Goal: Transaction & Acquisition: Purchase product/service

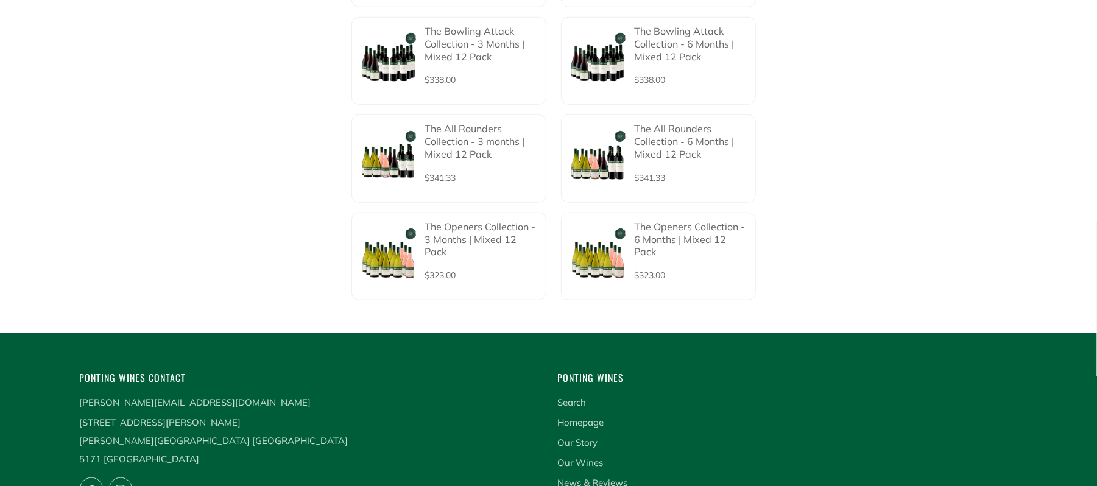
scroll to position [705, 0]
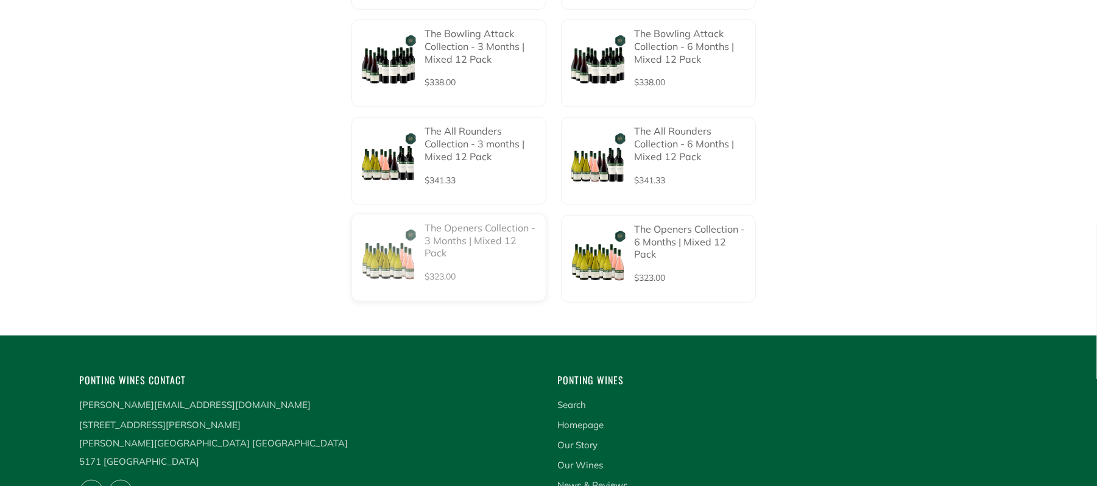
click at [445, 222] on p "The Openers Collection - 3 Months | Mixed 12 Pack" at bounding box center [481, 241] width 113 height 38
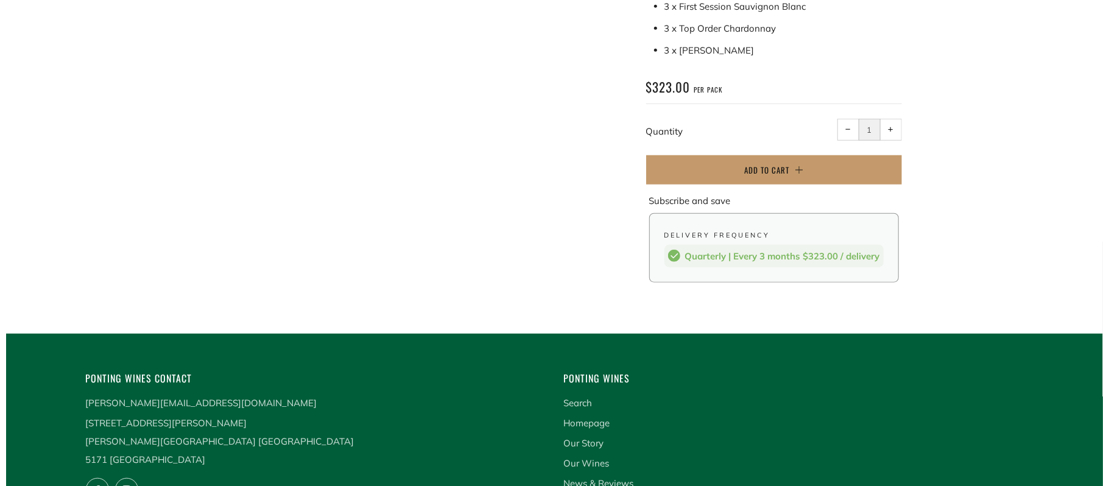
scroll to position [685, 0]
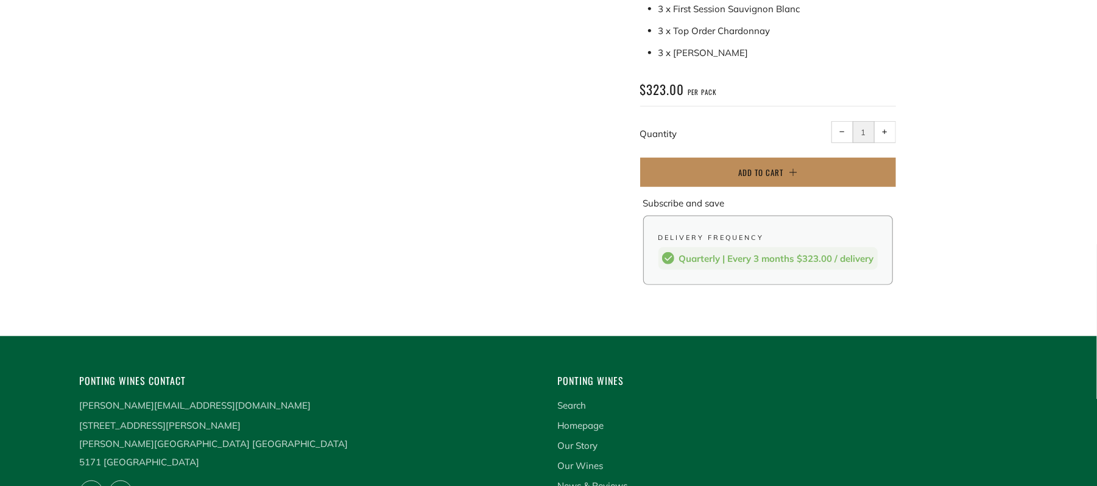
click at [839, 171] on button "Add to Cart" at bounding box center [768, 172] width 256 height 29
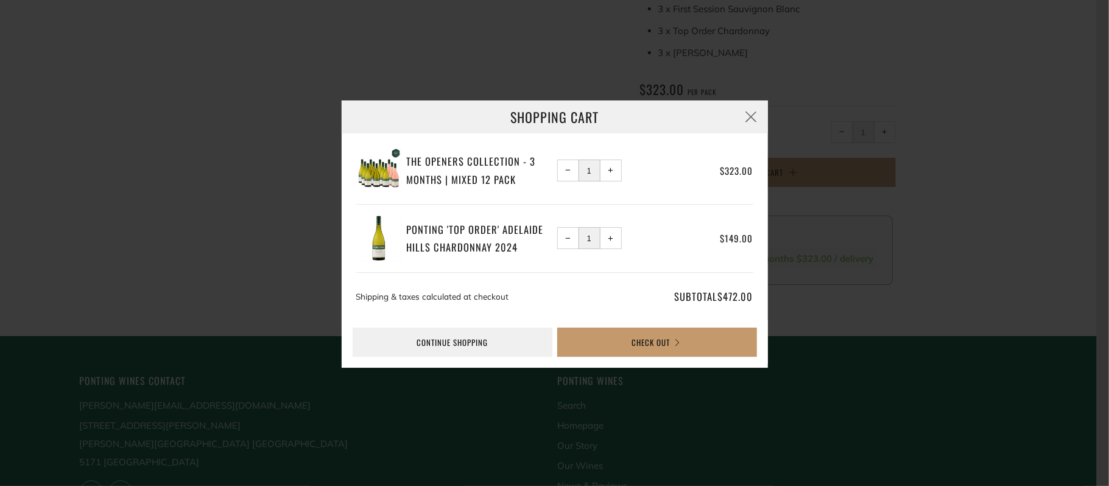
click at [571, 236] on button "− Reduce item quantity by one" at bounding box center [568, 238] width 22 height 22
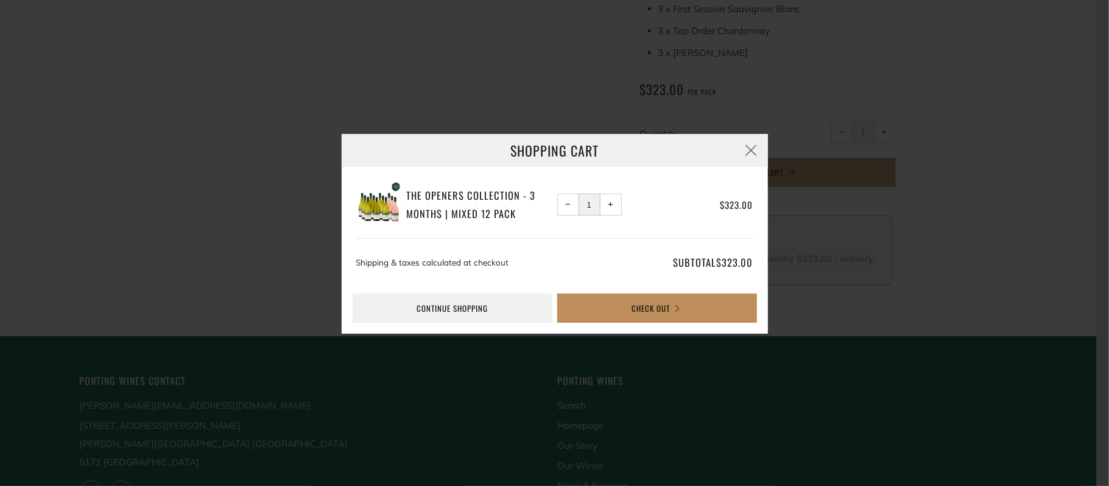
click at [598, 311] on button "Check Out" at bounding box center [657, 308] width 200 height 29
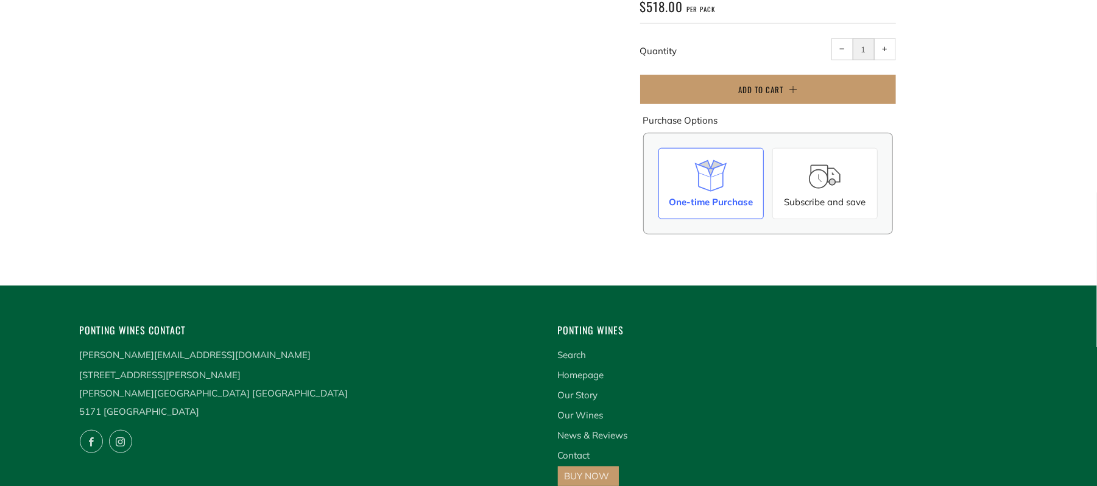
scroll to position [805, 0]
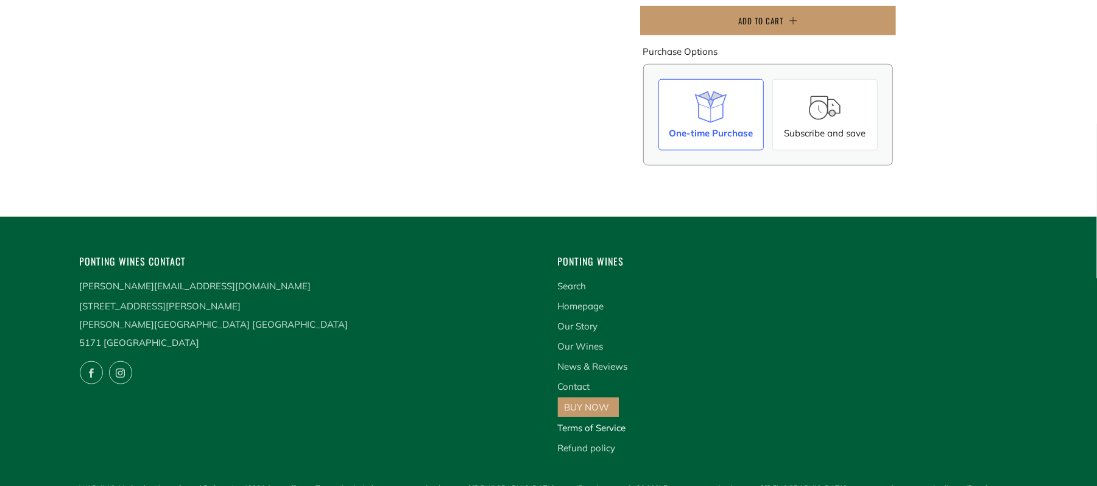
click at [615, 422] on link "Terms of Service" at bounding box center [592, 428] width 68 height 12
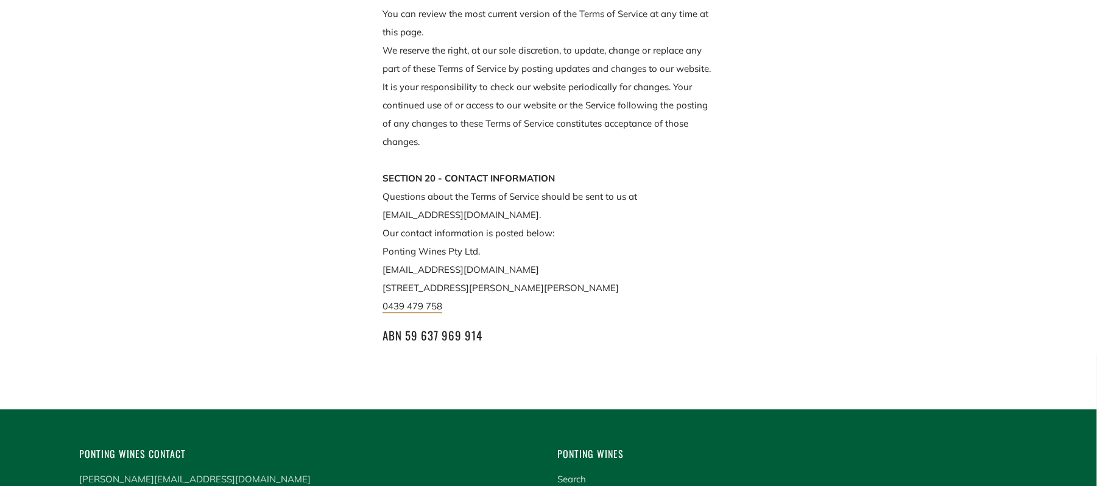
scroll to position [5551, 0]
